Goal: Transaction & Acquisition: Purchase product/service

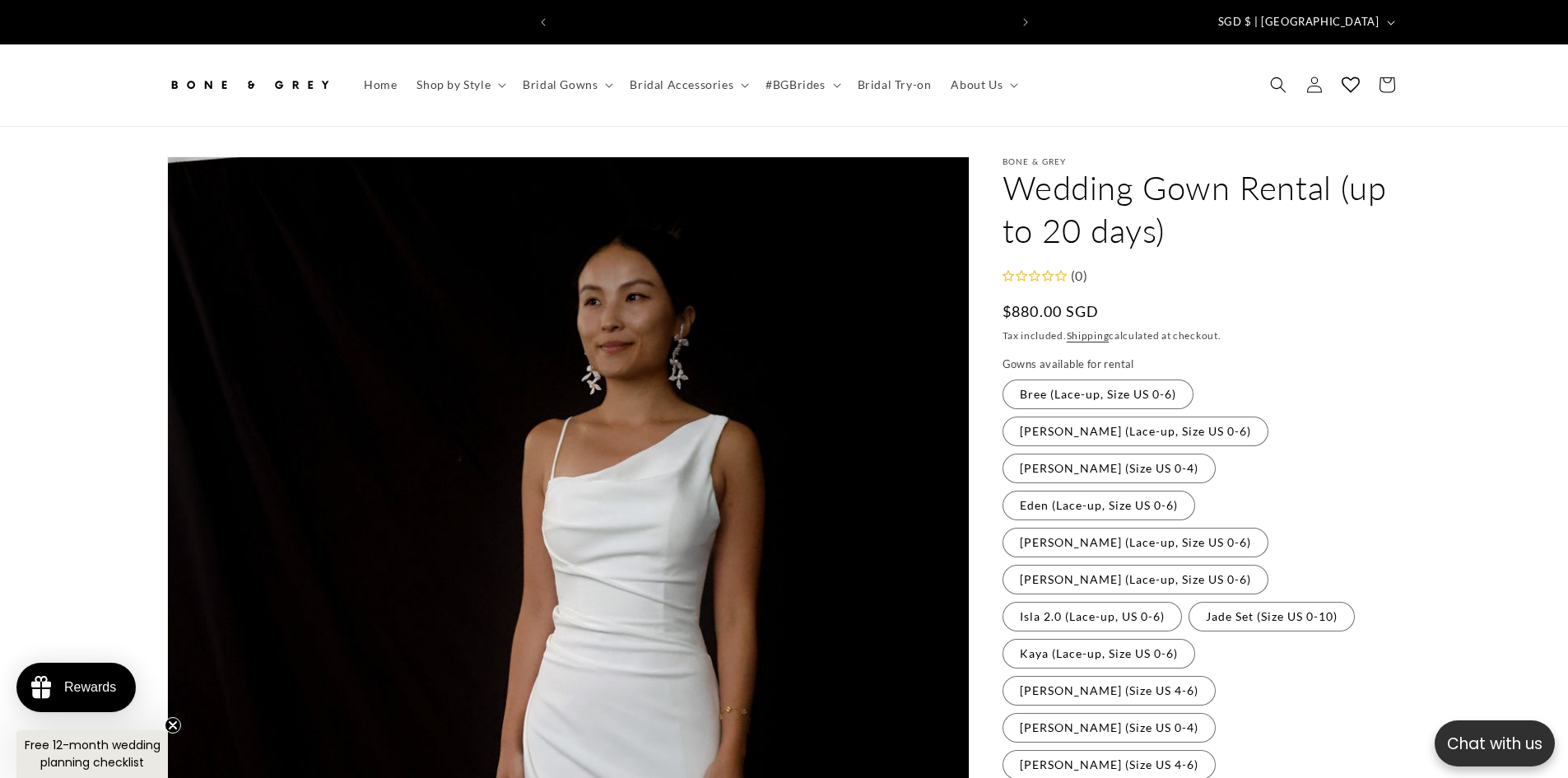
scroll to position [0, 905]
click at [1073, 454] on label "[PERSON_NAME] (Size US 0-4) Variant sold out or unavailable" at bounding box center [1109, 468] width 214 height 29
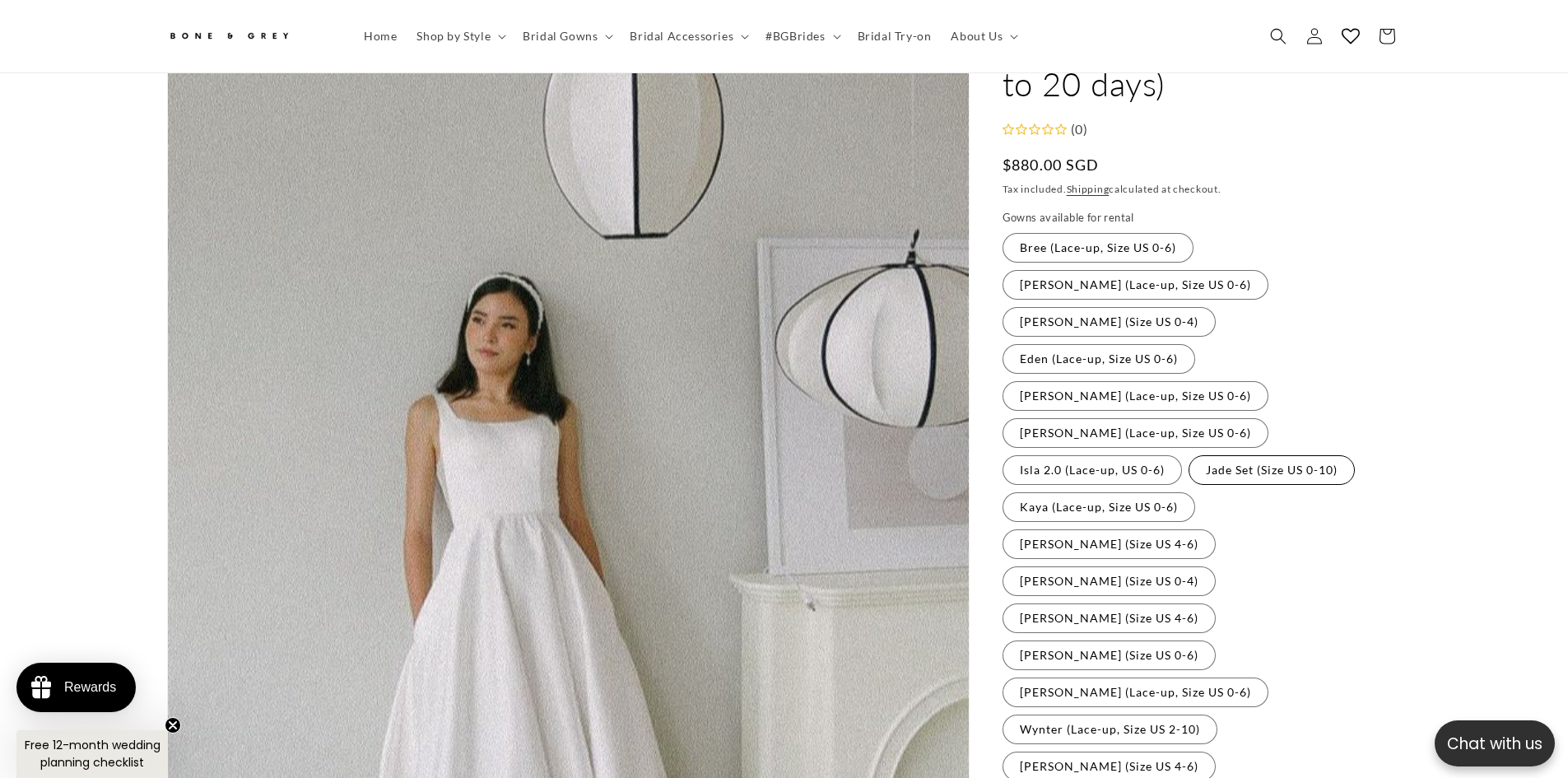
scroll to position [136, 0]
click at [1062, 330] on fieldset "Gowns available for rental Bree (Lace-up, Size US 0-6) Variant sold out or unav…" at bounding box center [1202, 497] width 399 height 573
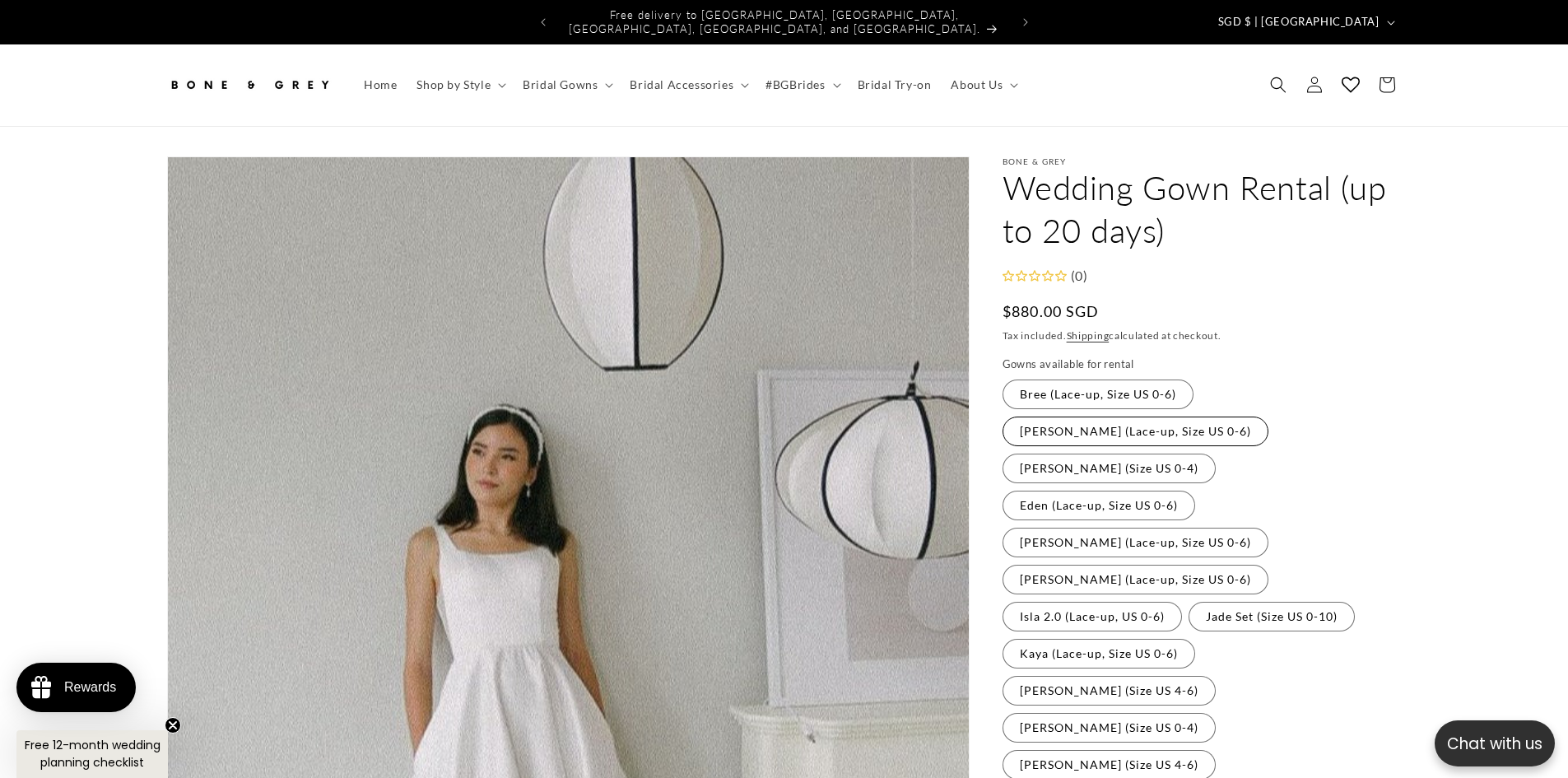
click at [1261, 416] on label "Cora (Lace-up, Size US 0-6) Variant sold out or unavailable" at bounding box center [1135, 431] width 266 height 29
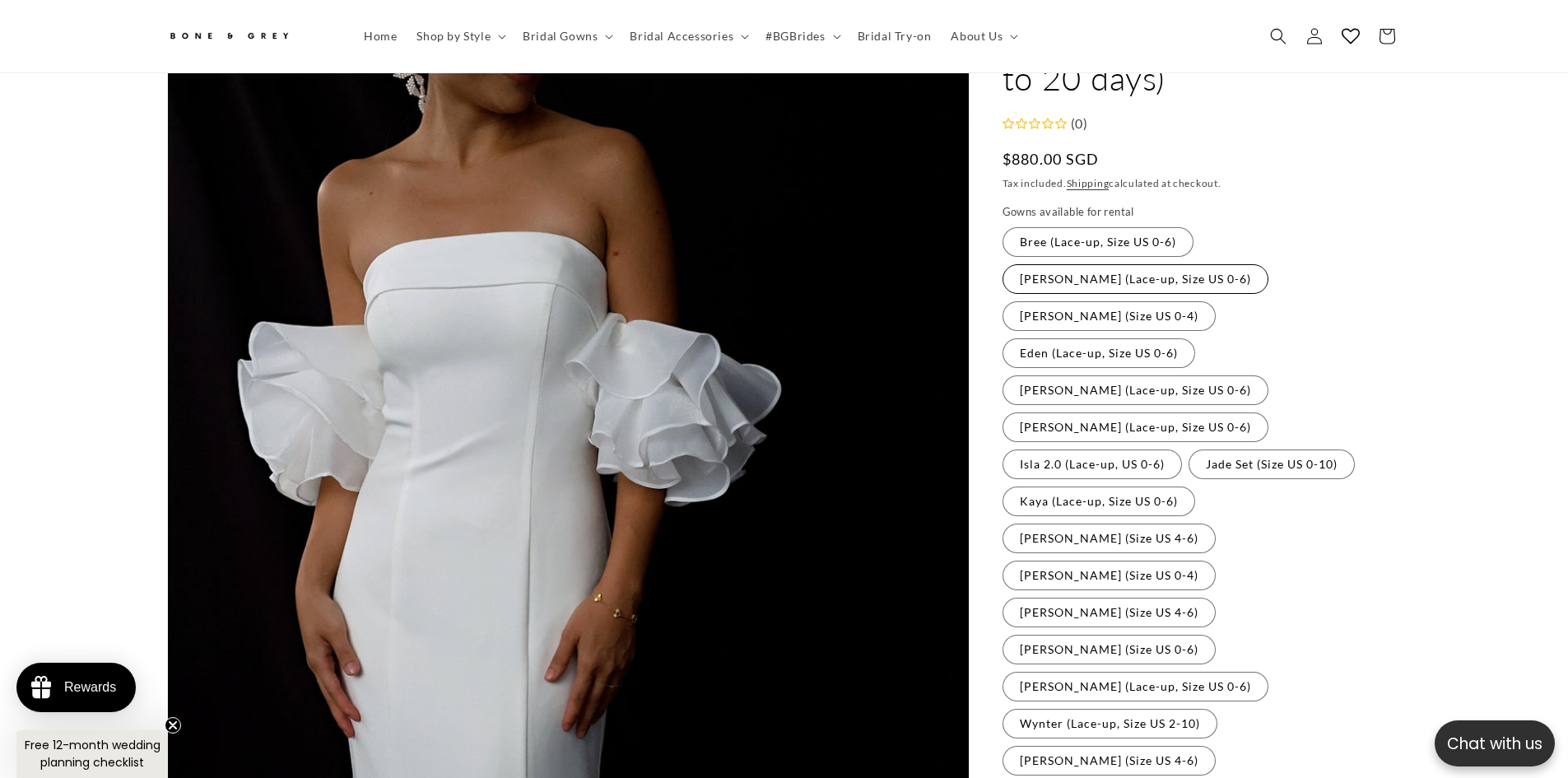
scroll to position [136, 0]
click at [1261, 384] on fieldset "Gowns available for rental Bree (Lace-up, Size US 0-6) Variant sold out or unav…" at bounding box center [1202, 497] width 399 height 573
click at [1189, 455] on label "Jade Set (Size US 0-10) Variant sold out or unavailable" at bounding box center [1272, 470] width 167 height 29
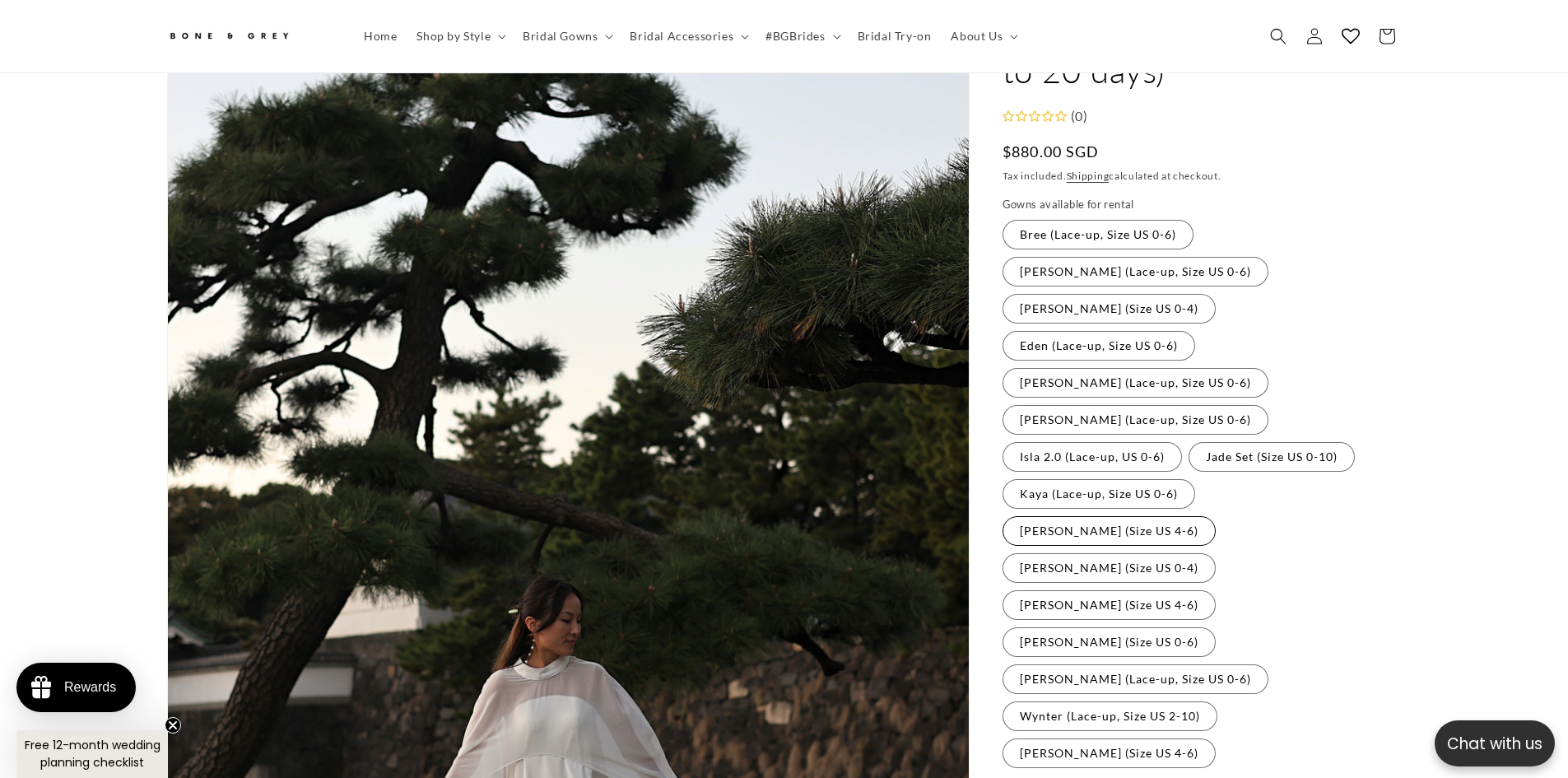
click at [1061, 516] on label "Michelle (Size US 4-6) Variant sold out or unavailable" at bounding box center [1109, 530] width 214 height 29
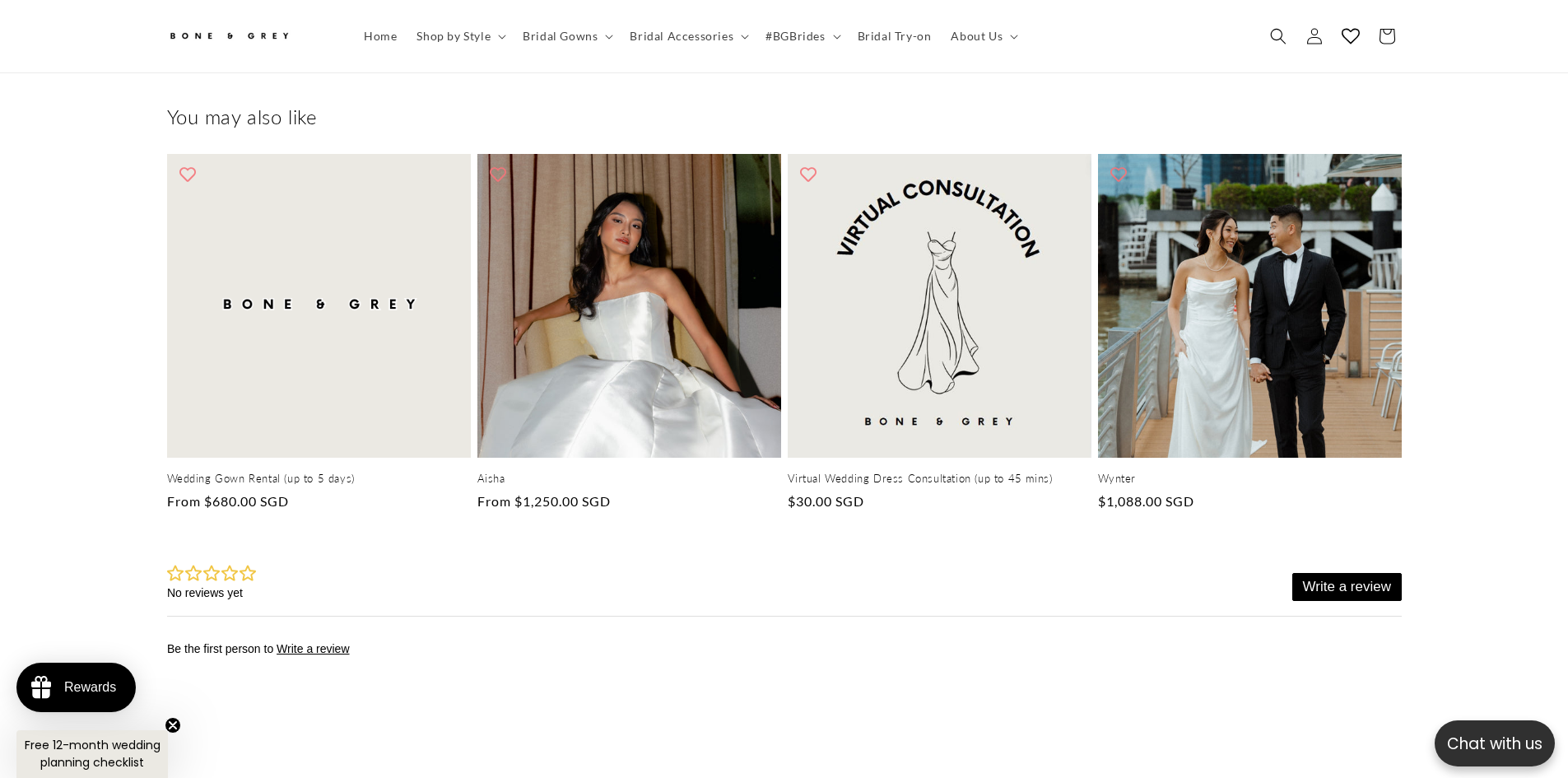
scroll to position [1879, 0]
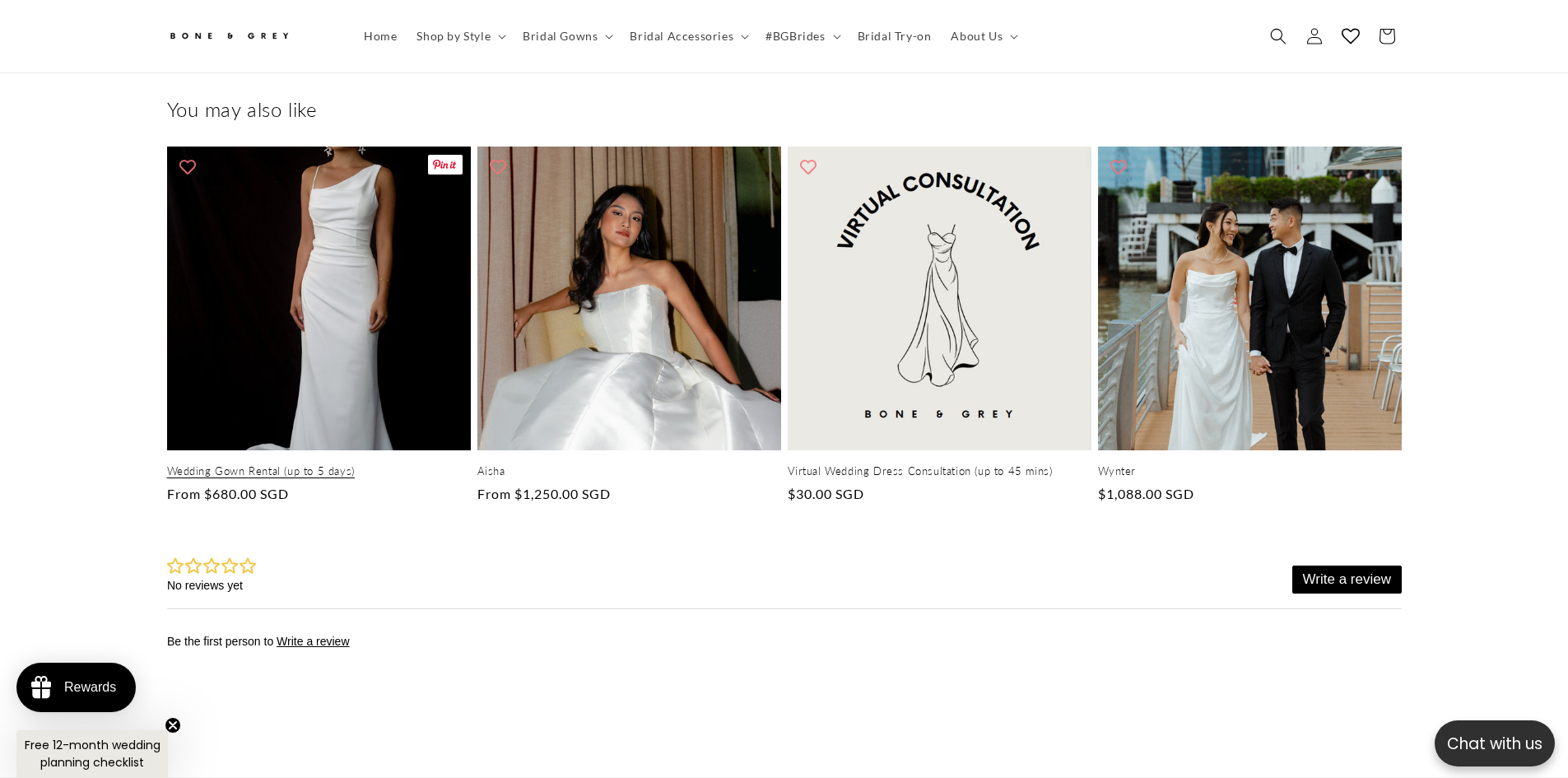
click at [299, 464] on link "Wedding Gown Rental (up to 5 days)" at bounding box center [319, 471] width 304 height 14
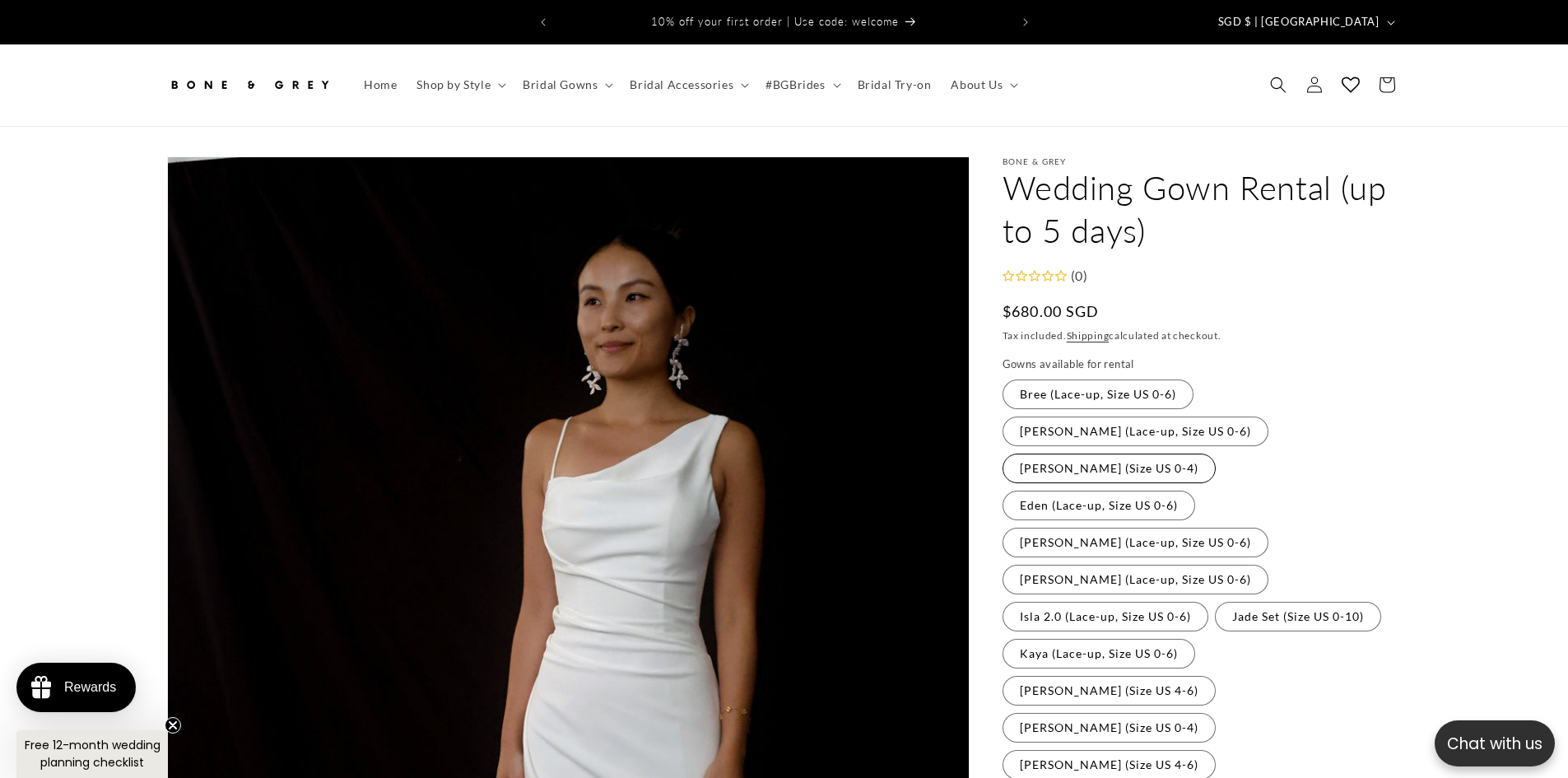
click at [1086, 454] on label "[PERSON_NAME] (Size US 0-4) Variant sold out or unavailable" at bounding box center [1109, 468] width 214 height 29
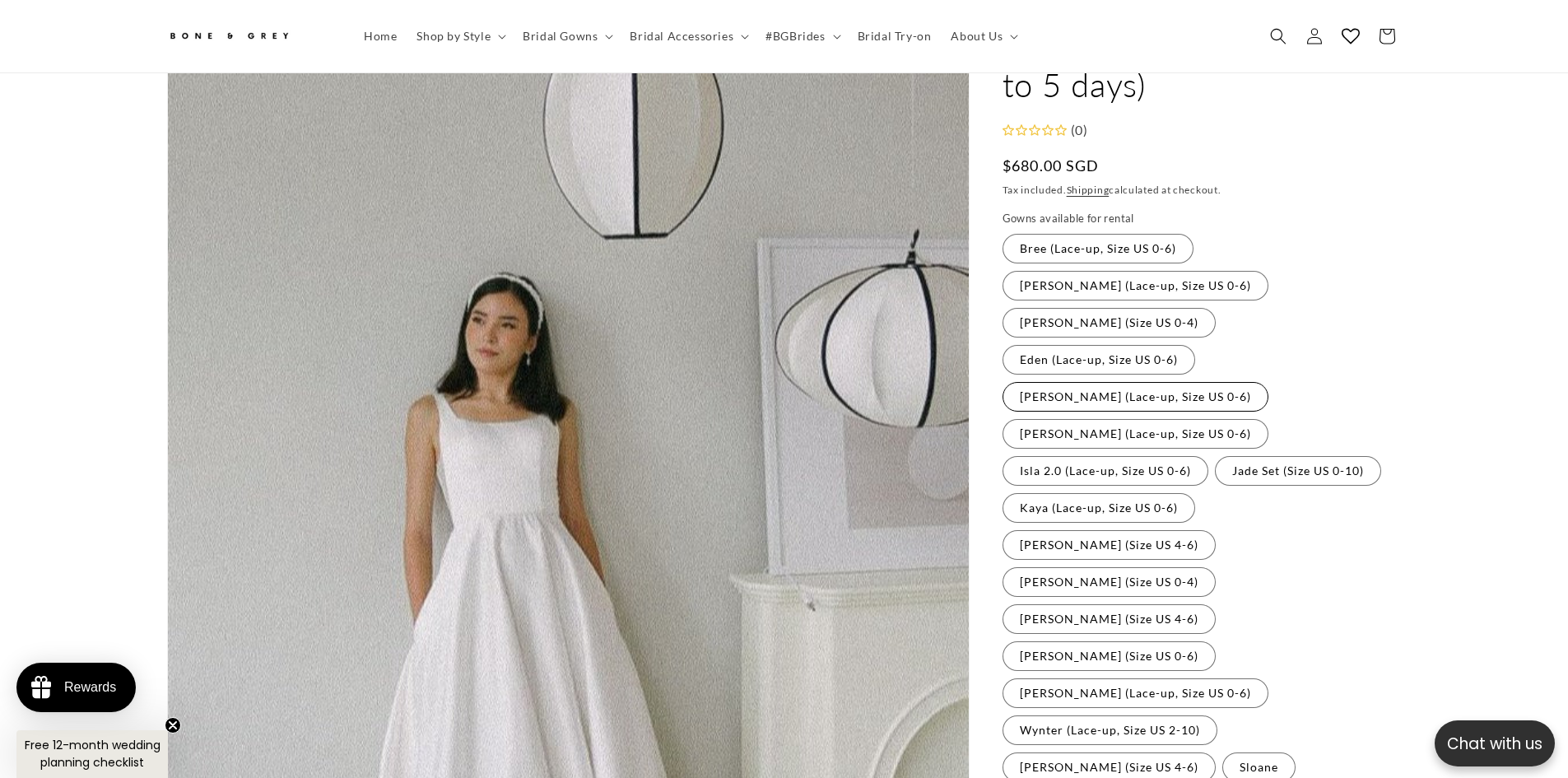
scroll to position [0, 453]
click at [1080, 382] on label "[PERSON_NAME] (Lace-up, Size US 0-6) Variant sold out or unavailable" at bounding box center [1135, 396] width 266 height 29
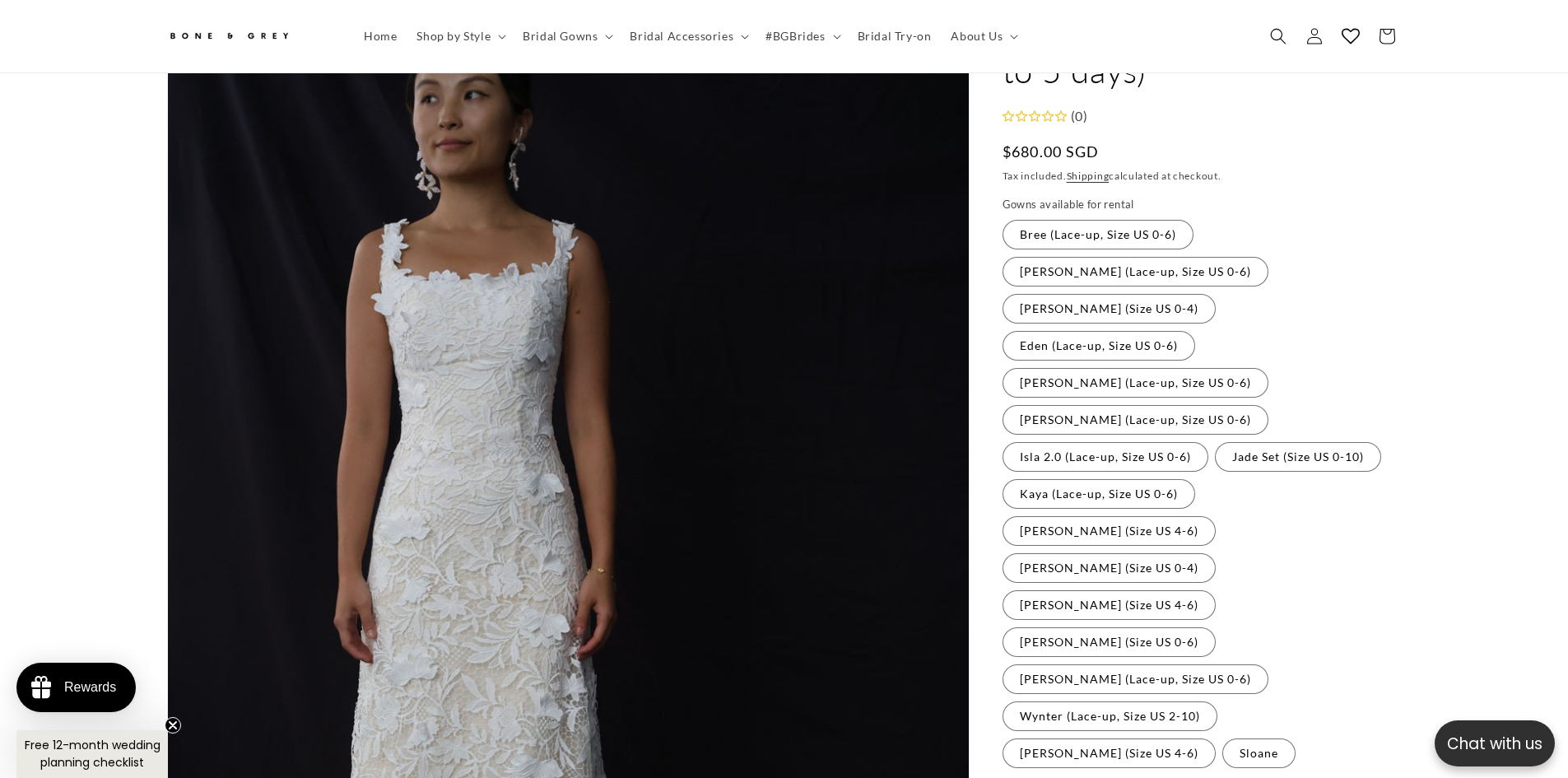
scroll to position [0, 905]
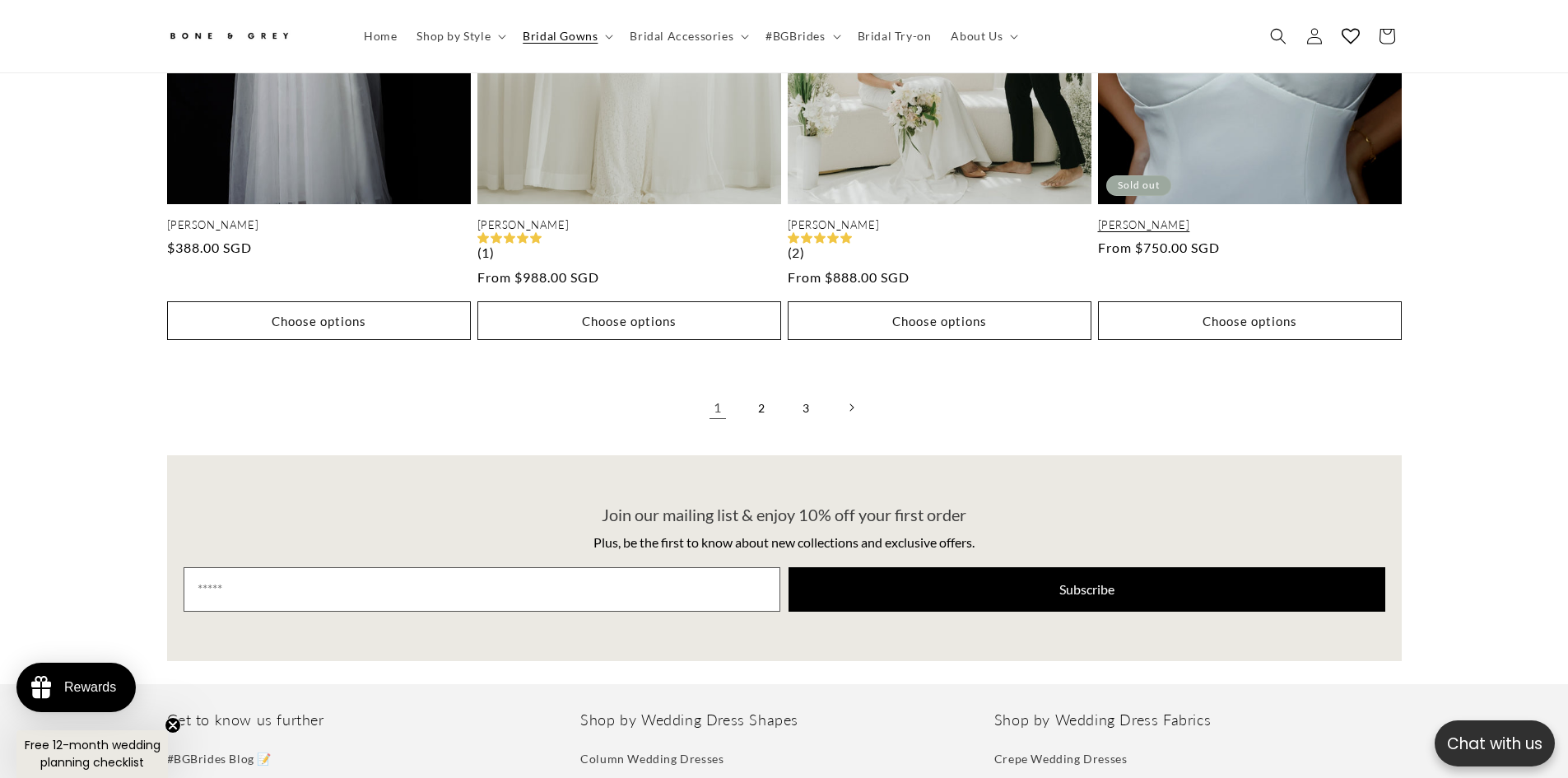
scroll to position [3693, 0]
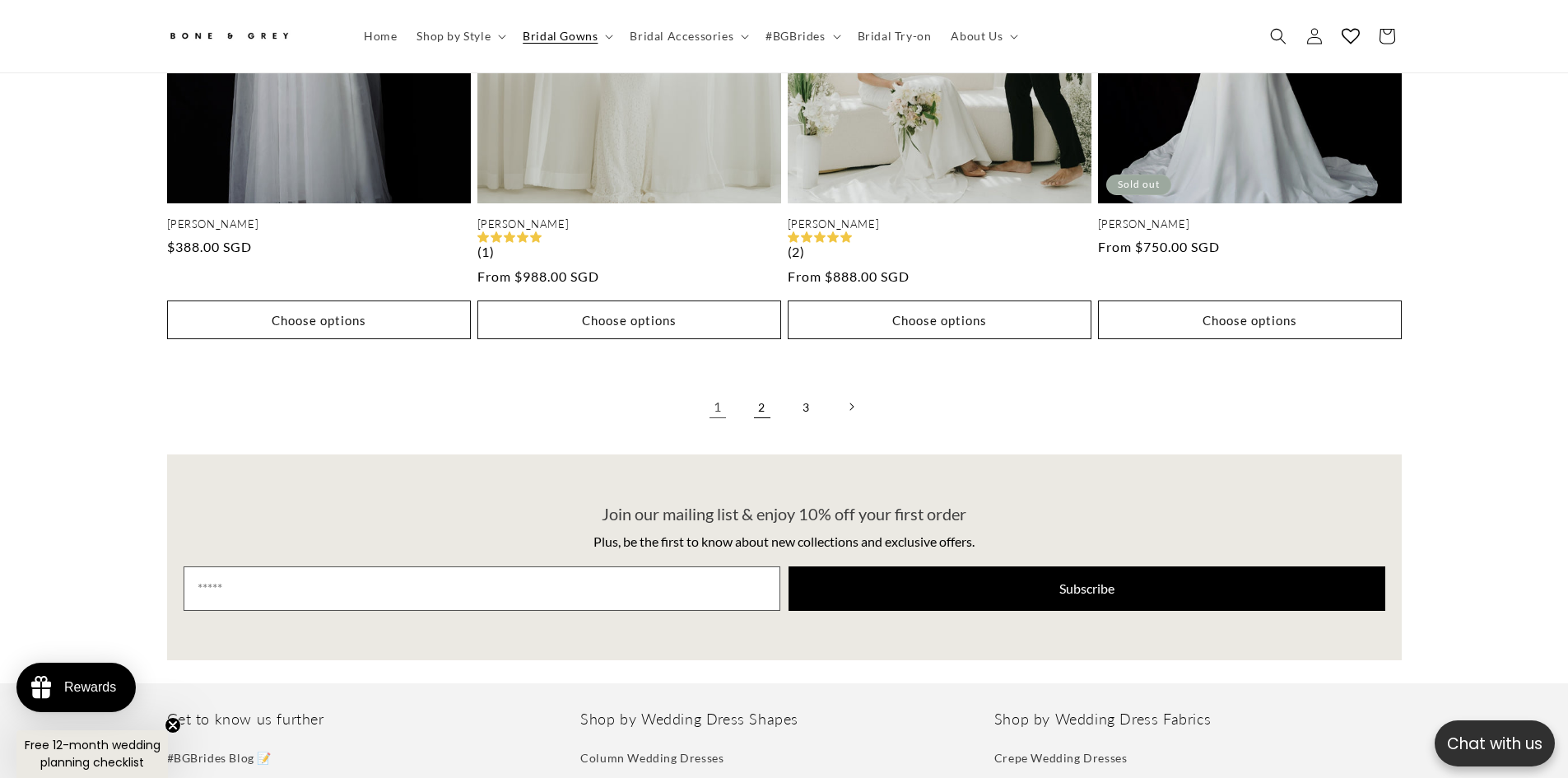
click at [761, 399] on link "2" at bounding box center [761, 406] width 36 height 36
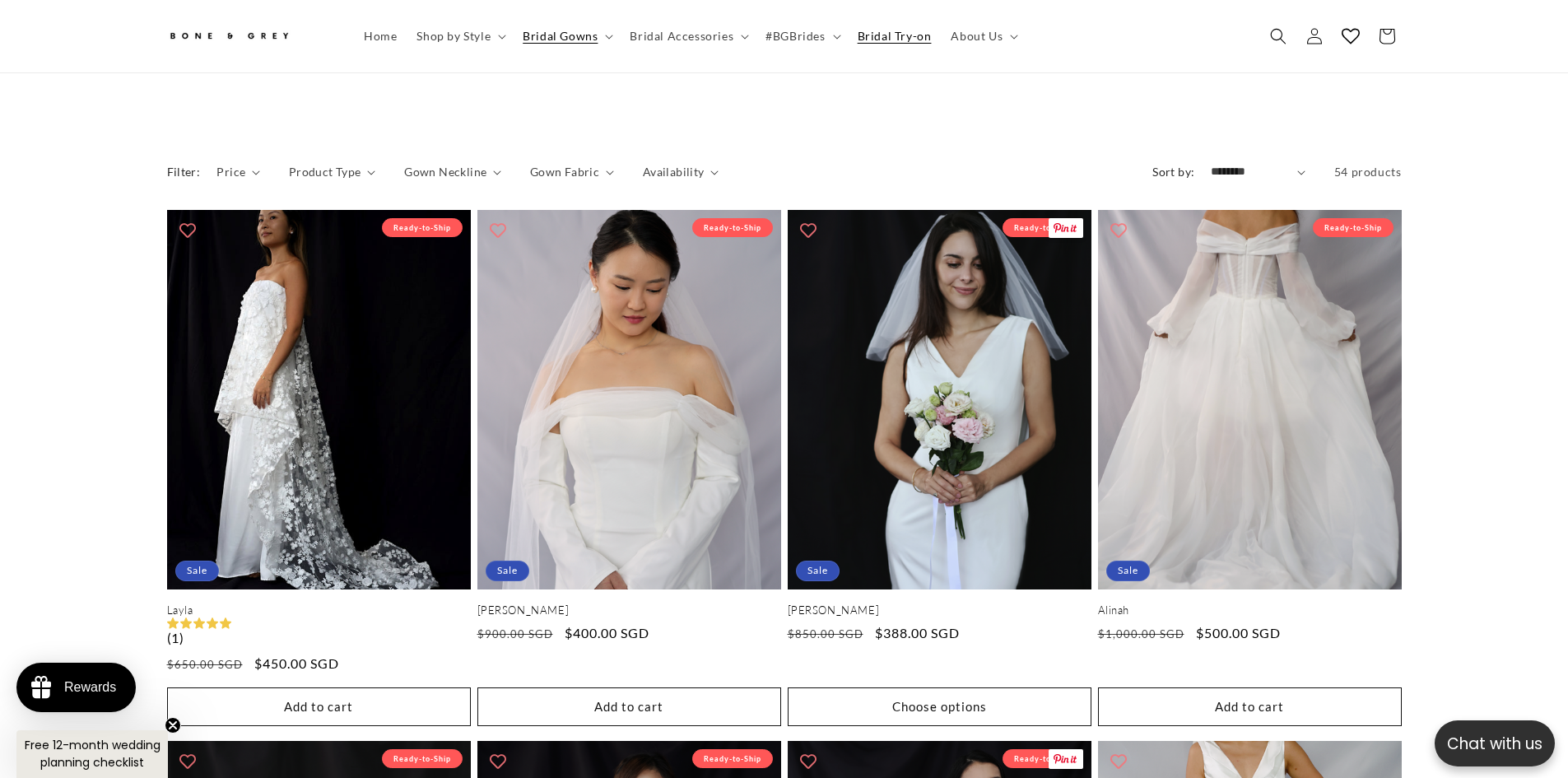
scroll to position [650, 0]
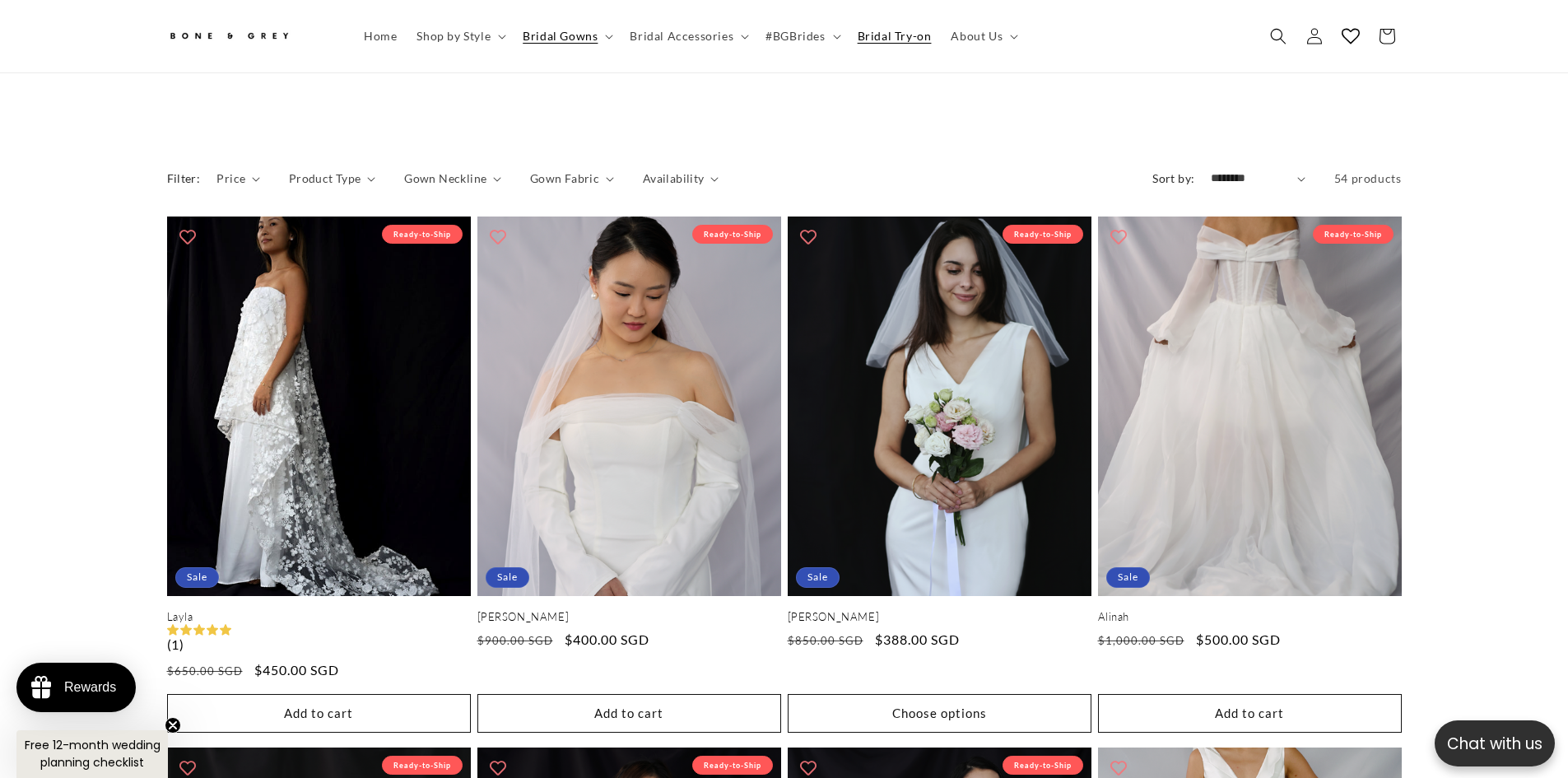
click at [895, 41] on span "Bridal Try-on" at bounding box center [895, 36] width 74 height 15
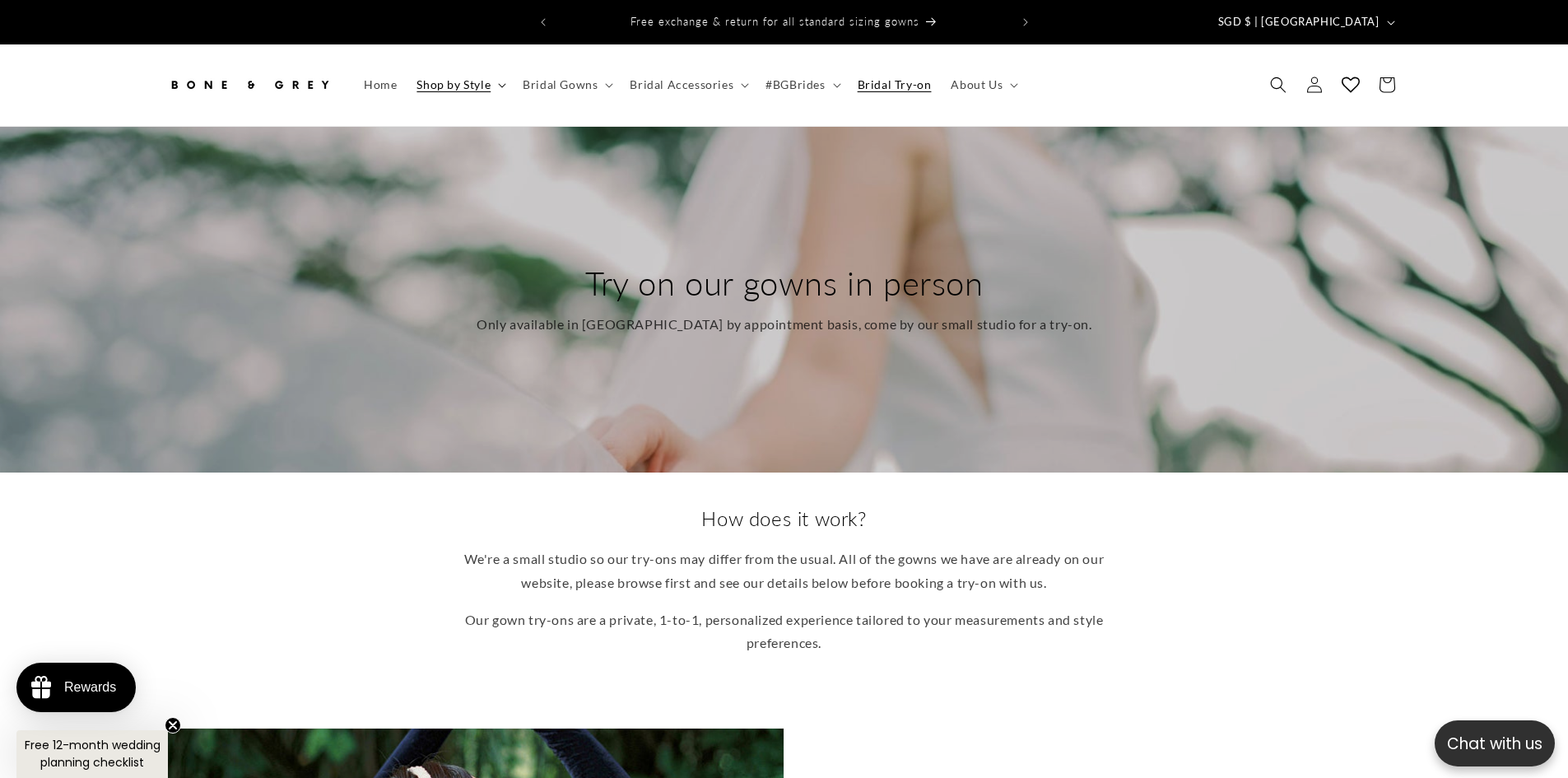
click at [452, 77] on span "Shop by Style" at bounding box center [454, 84] width 74 height 15
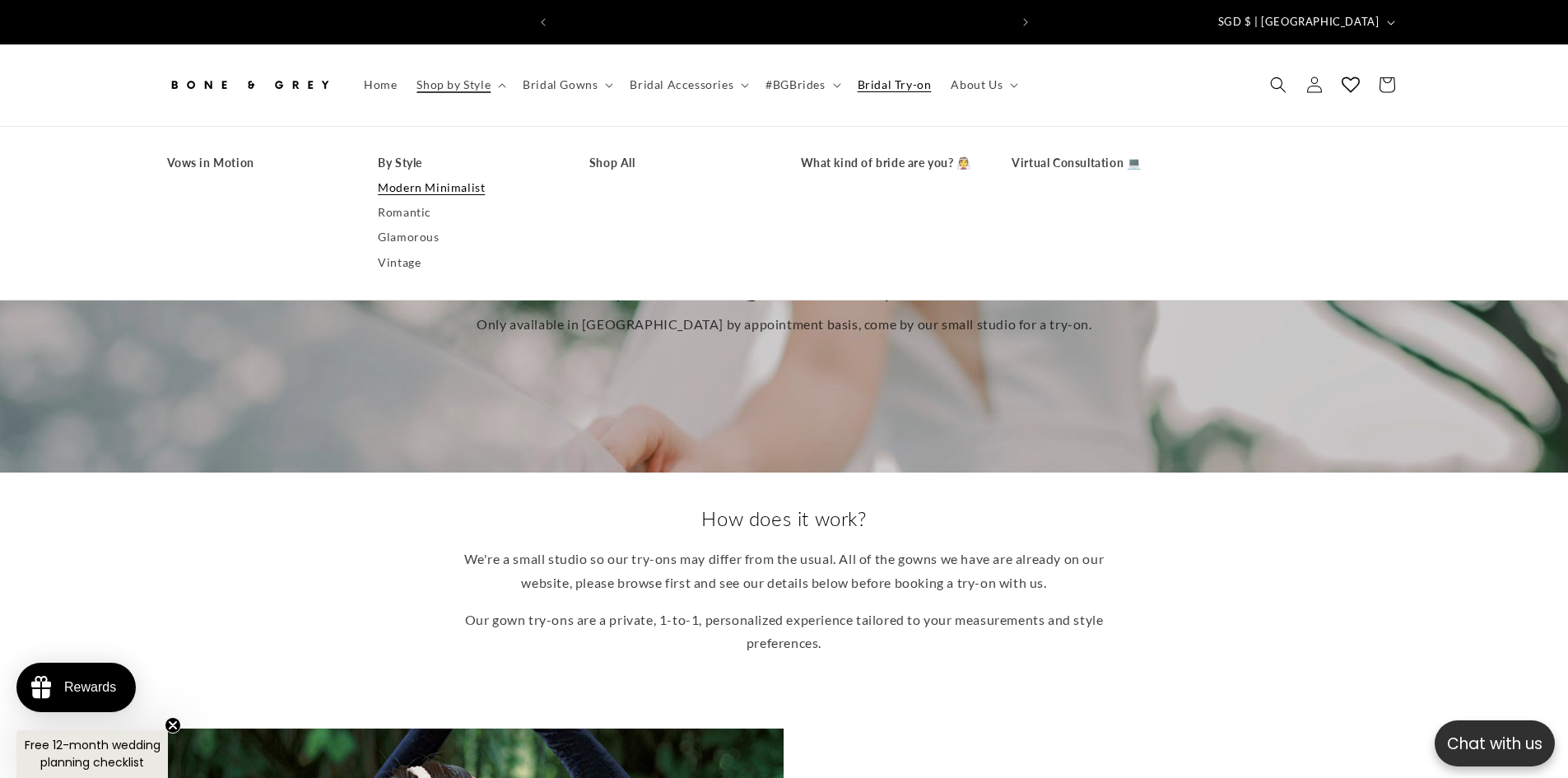
scroll to position [0, 905]
click at [411, 205] on link "Romantic" at bounding box center [467, 213] width 179 height 25
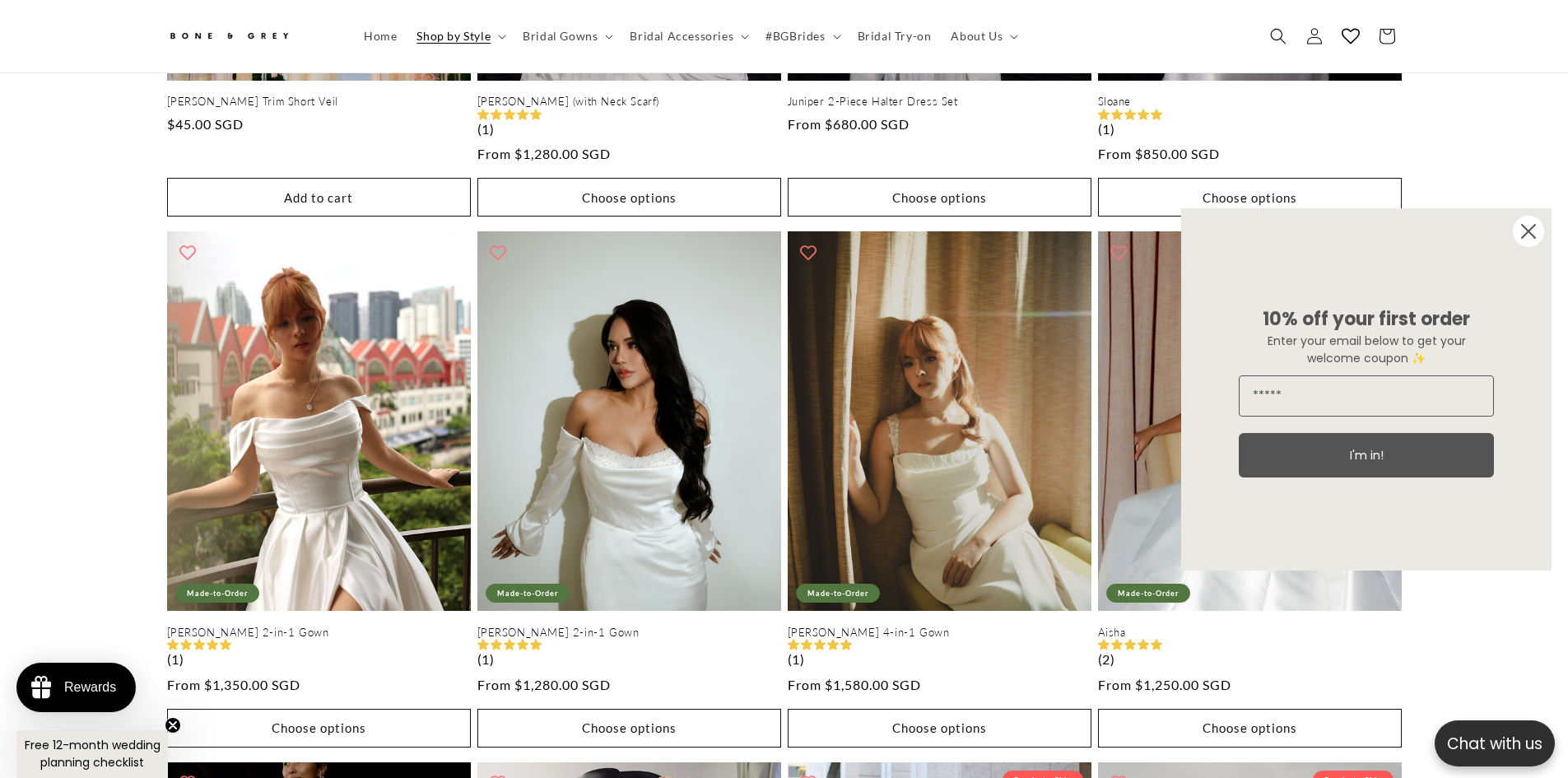
scroll to position [0, 905]
click at [1534, 224] on circle "Close dialog" at bounding box center [1528, 230] width 31 height 31
